Goal: Task Accomplishment & Management: Use online tool/utility

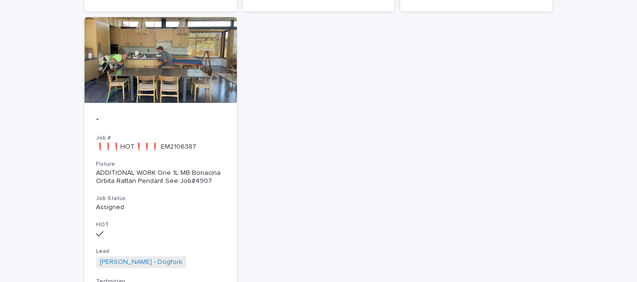
scroll to position [1334, 0]
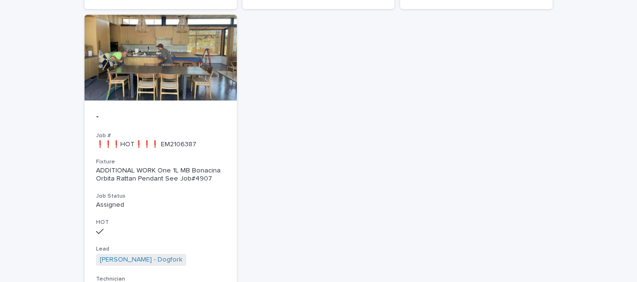
click at [111, 201] on p "Assigned" at bounding box center [160, 205] width 129 height 8
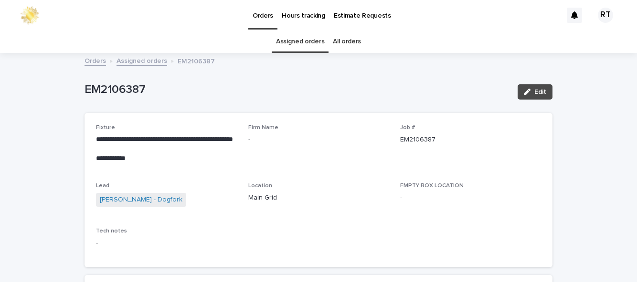
click at [356, 43] on link "All orders" at bounding box center [347, 42] width 28 height 22
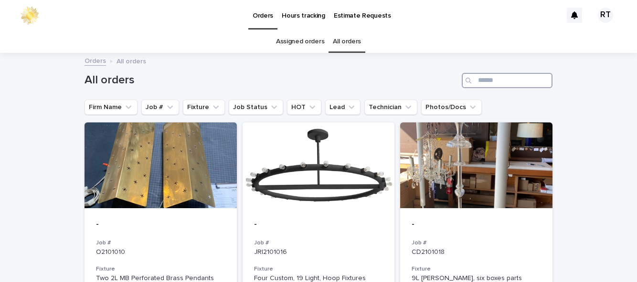
click at [502, 81] on input "Search" at bounding box center [506, 80] width 91 height 15
type input "****"
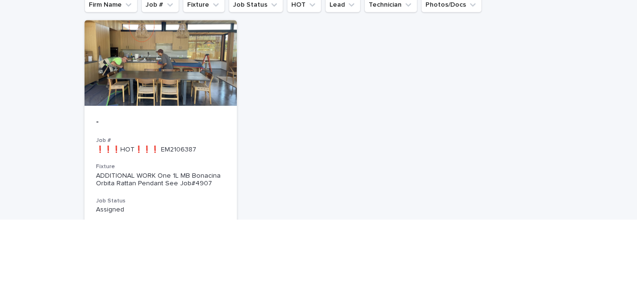
scroll to position [40, 0]
click at [179, 129] on div at bounding box center [160, 126] width 152 height 86
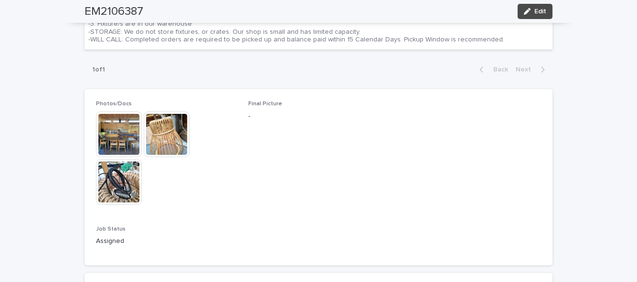
scroll to position [464, 0]
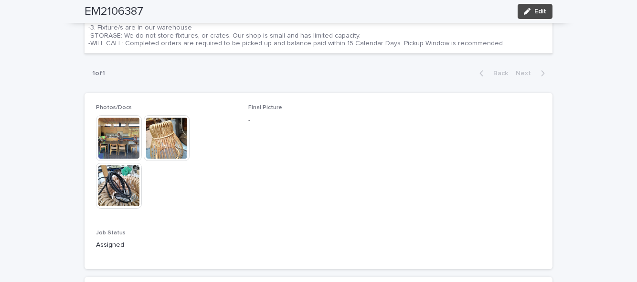
click at [112, 143] on img at bounding box center [119, 138] width 46 height 46
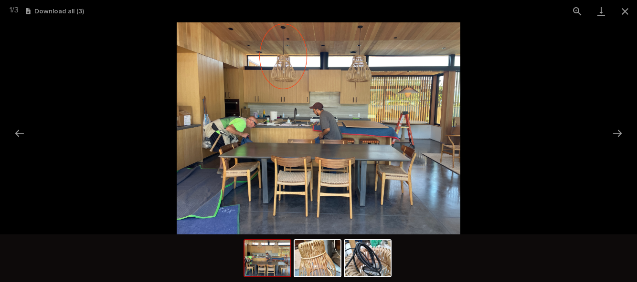
click at [63, 128] on picture at bounding box center [318, 128] width 637 height 212
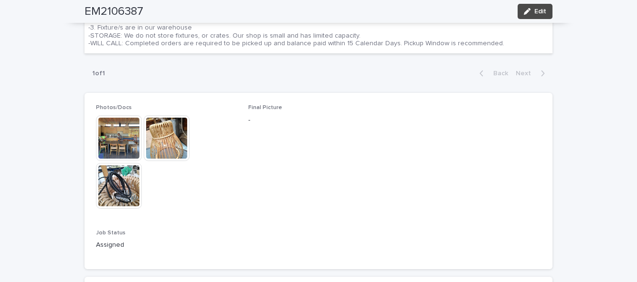
scroll to position [0, 0]
click at [120, 144] on img at bounding box center [119, 138] width 46 height 46
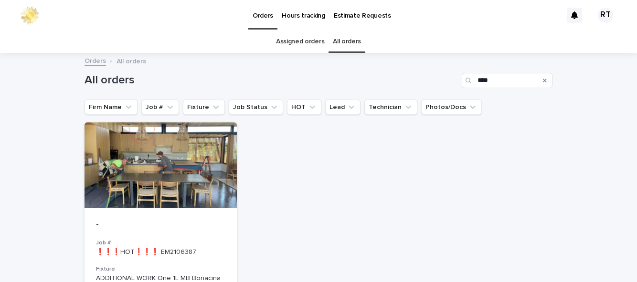
type input "*"
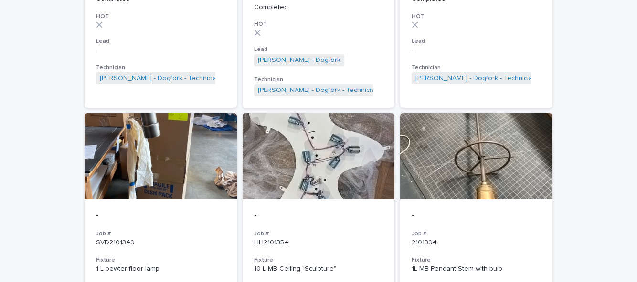
scroll to position [1175, 0]
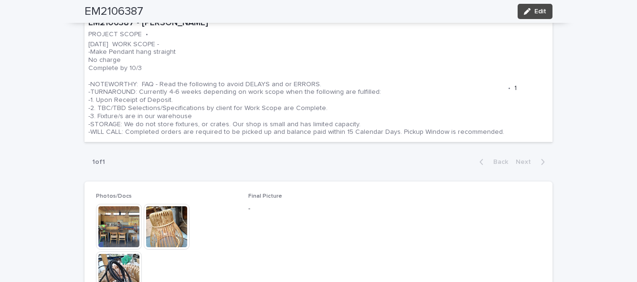
scroll to position [376, 0]
click at [112, 222] on img at bounding box center [119, 227] width 46 height 46
click at [113, 219] on img at bounding box center [119, 227] width 46 height 46
